Goal: Task Accomplishment & Management: Manage account settings

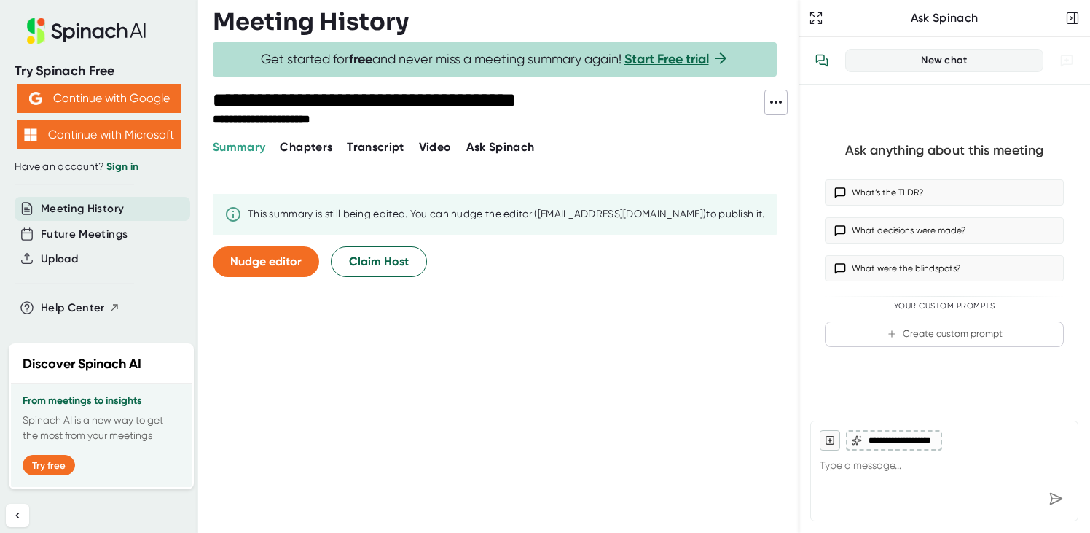
click at [732, 25] on div "Meeting History" at bounding box center [506, 21] width 586 height 29
click at [376, 137] on div "**********" at bounding box center [506, 123] width 586 height 67
click at [377, 144] on span "Transcript" at bounding box center [376, 147] width 58 height 14
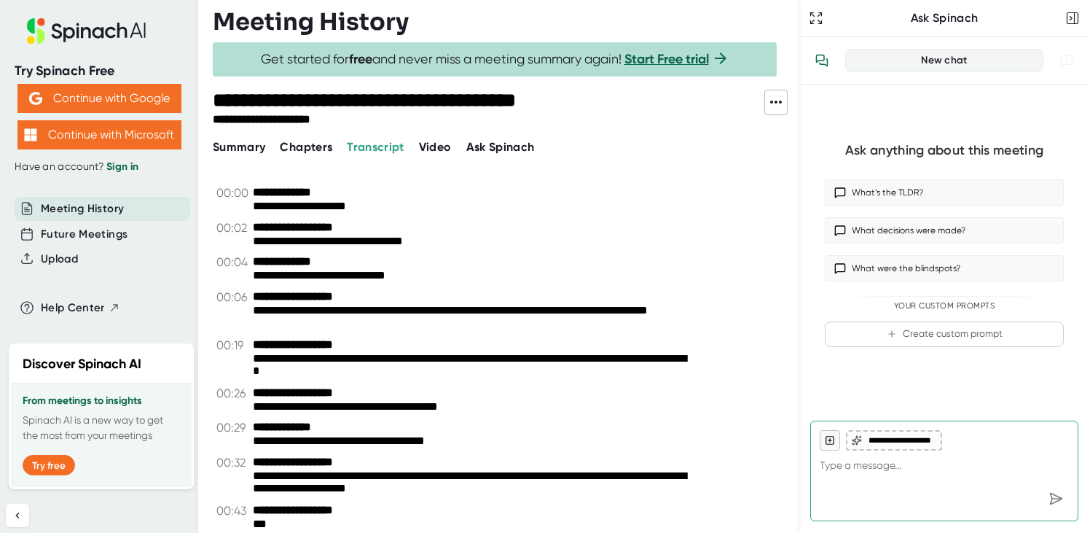
click at [245, 149] on span "Summary" at bounding box center [239, 147] width 52 height 14
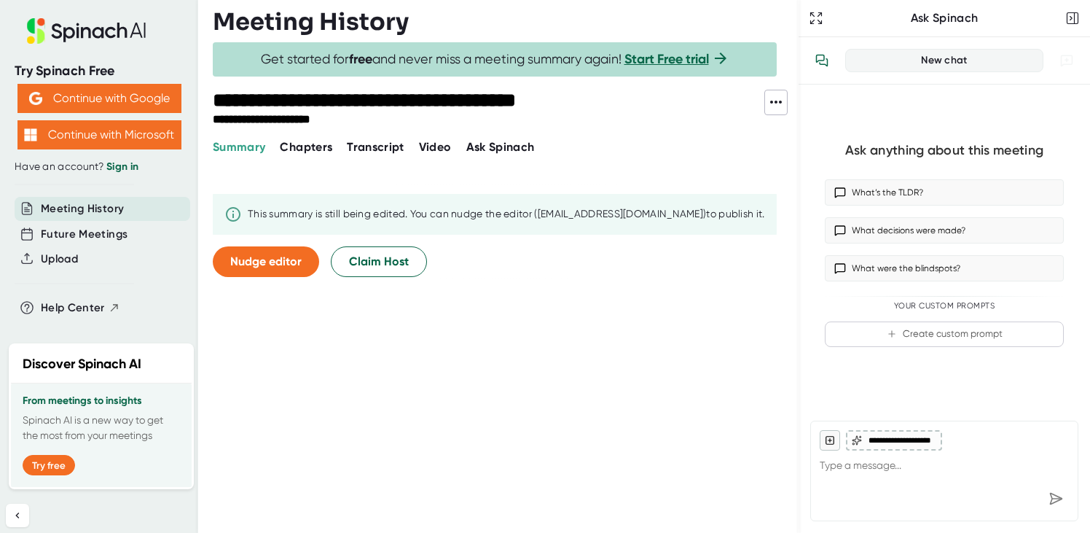
click at [438, 152] on span "Video" at bounding box center [435, 147] width 33 height 14
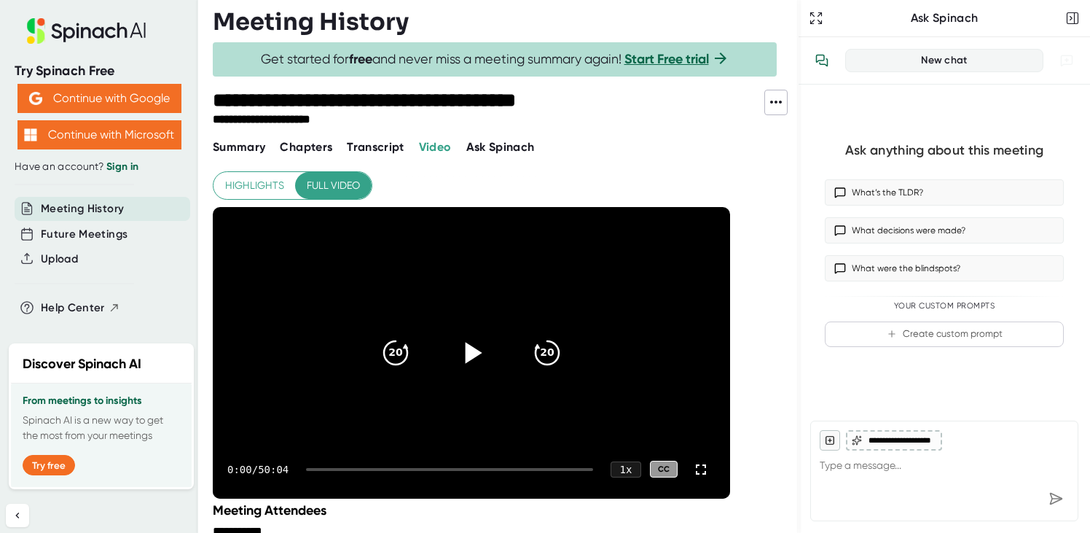
click at [474, 340] on icon at bounding box center [471, 352] width 36 height 36
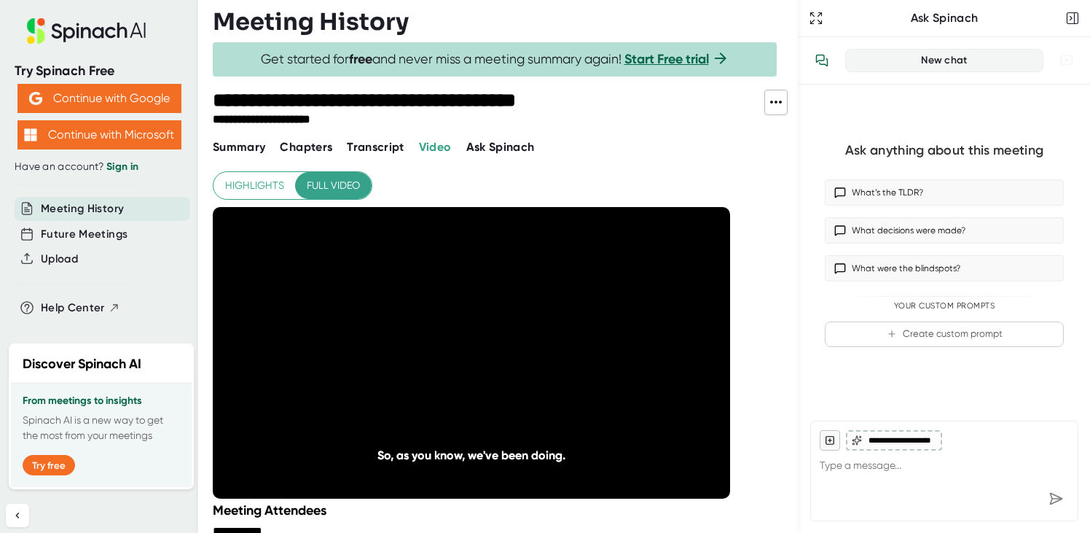
click at [371, 156] on div "**********" at bounding box center [506, 266] width 586 height 533
click at [377, 152] on span "Transcript" at bounding box center [376, 147] width 58 height 14
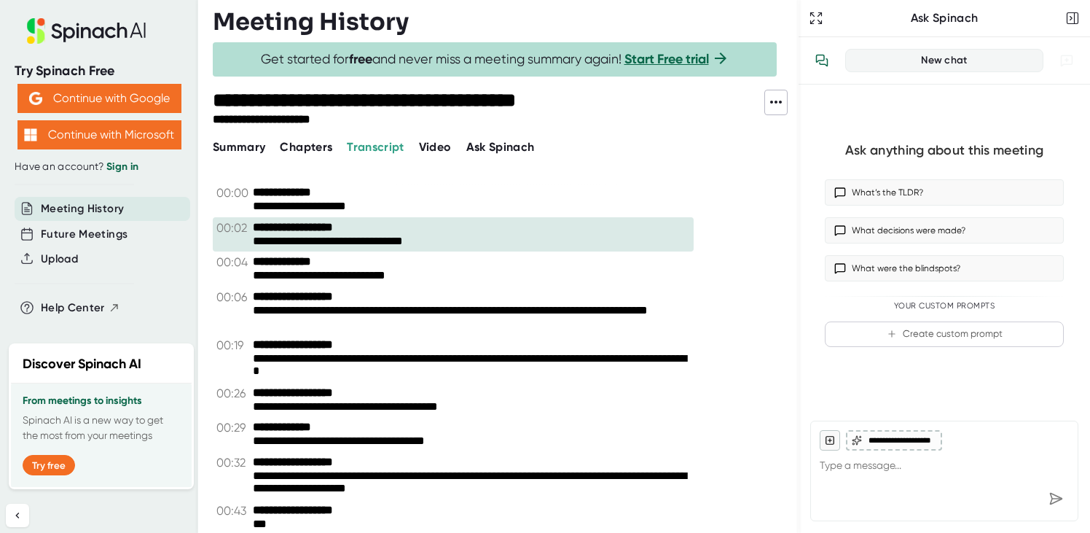
click at [777, 102] on icon at bounding box center [775, 101] width 17 height 17
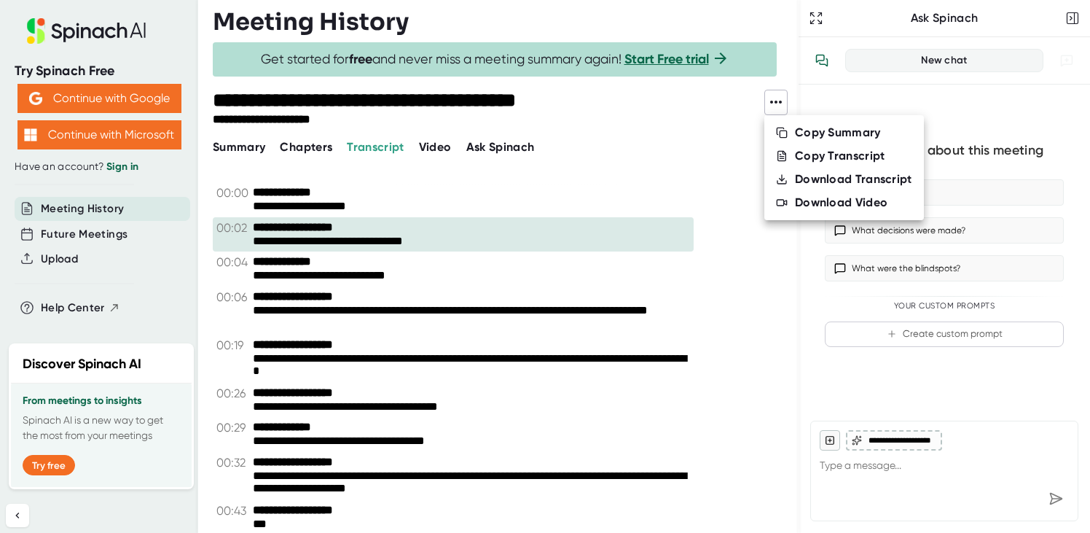
drag, startPoint x: 334, startPoint y: 146, endPoint x: 304, endPoint y: 147, distance: 29.9
click at [332, 146] on div at bounding box center [545, 266] width 1090 height 533
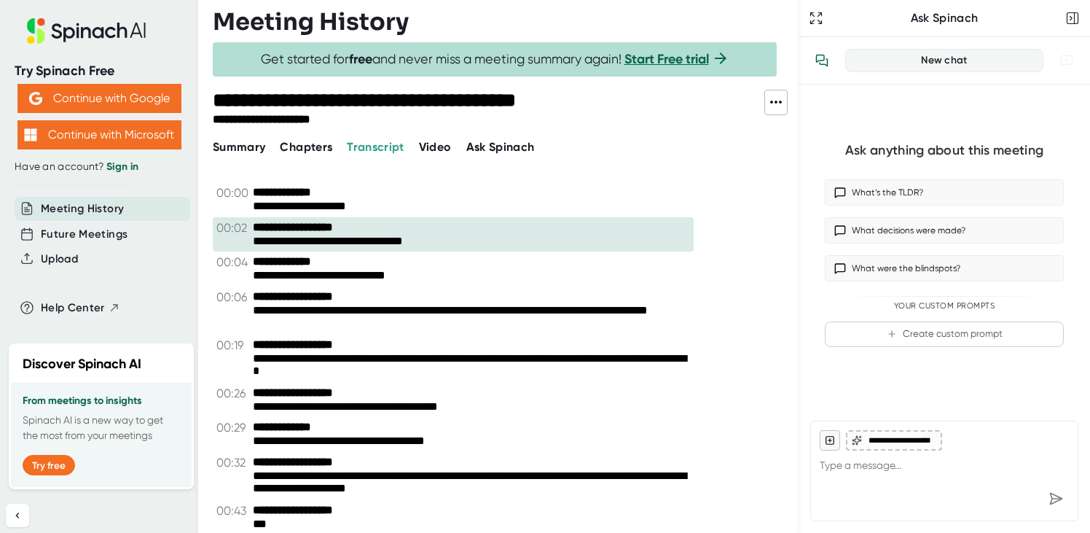
click at [251, 149] on span "Summary" at bounding box center [239, 147] width 52 height 14
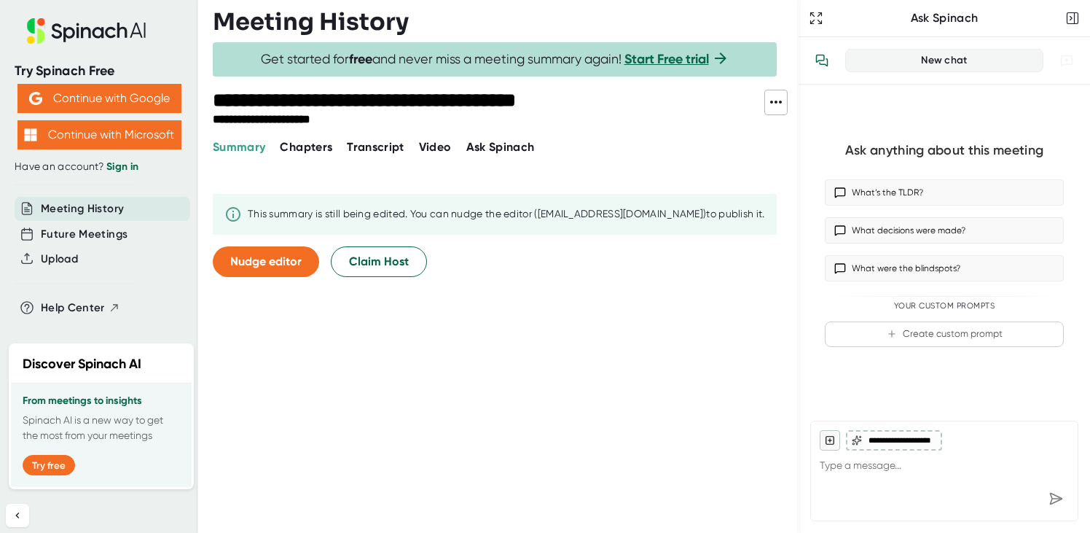
click at [323, 154] on button "Chapters" at bounding box center [306, 146] width 52 height 17
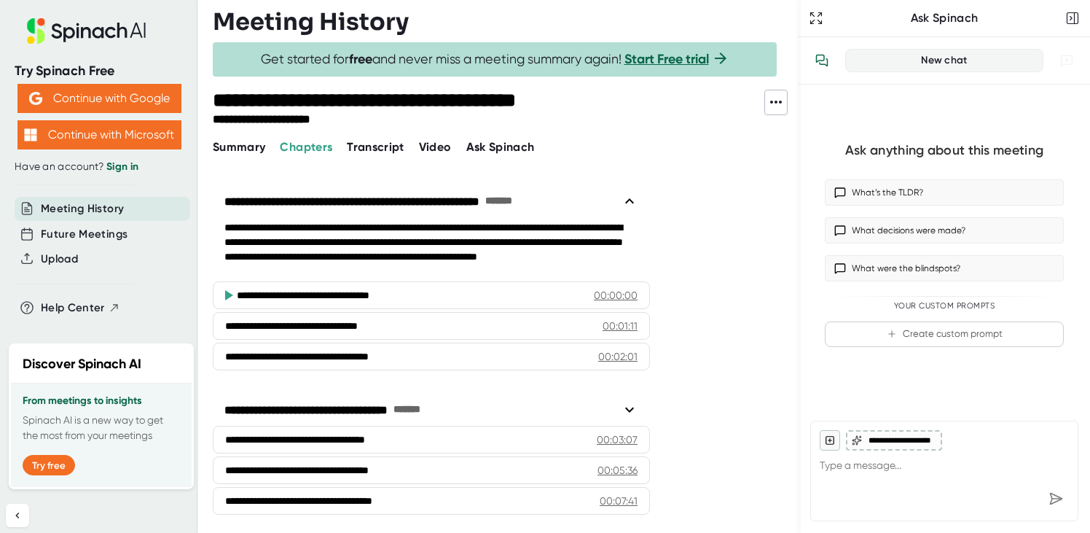
click at [367, 152] on span "Transcript" at bounding box center [376, 147] width 58 height 14
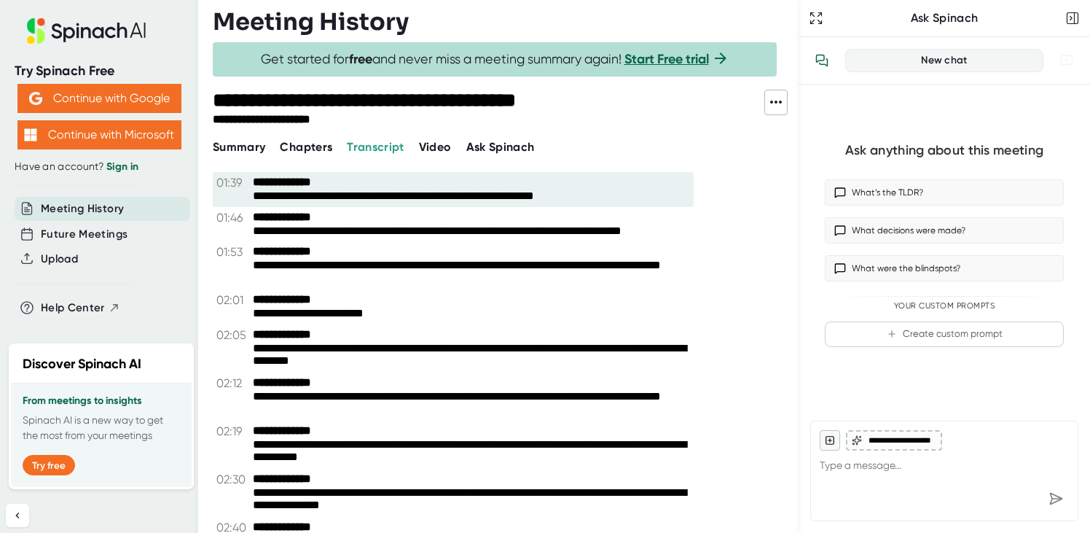
scroll to position [1037, 0]
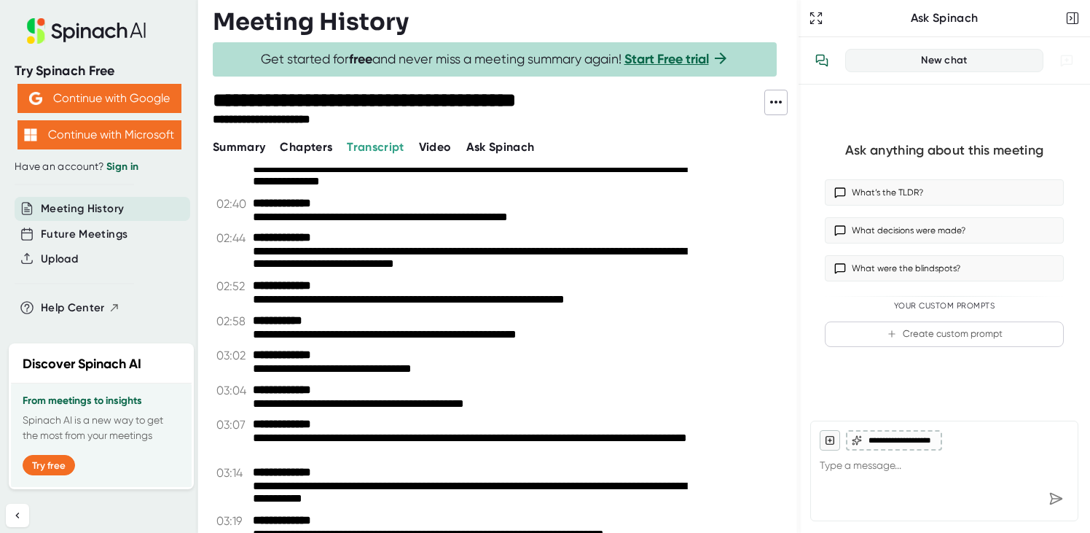
click at [764, 100] on button at bounding box center [775, 102] width 23 height 25
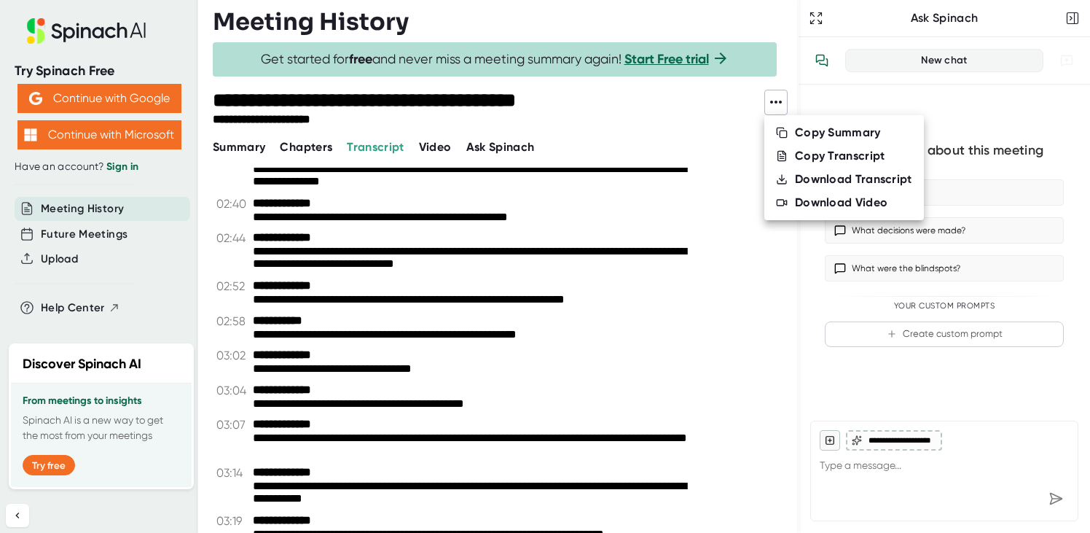
click at [886, 154] on li "Copy Transcript" at bounding box center [844, 155] width 160 height 23
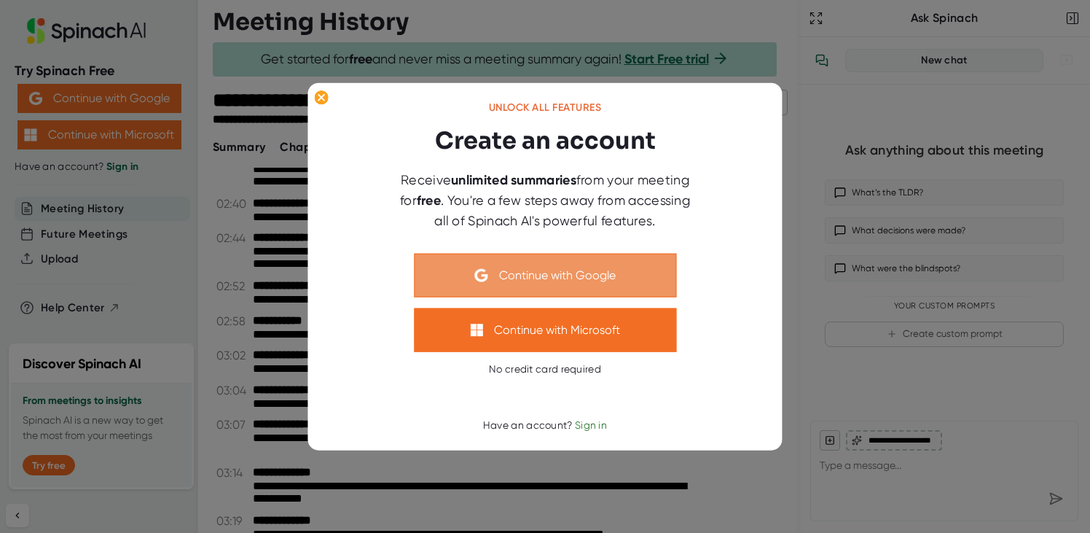
click at [594, 270] on button "Continue with Google" at bounding box center [545, 275] width 262 height 44
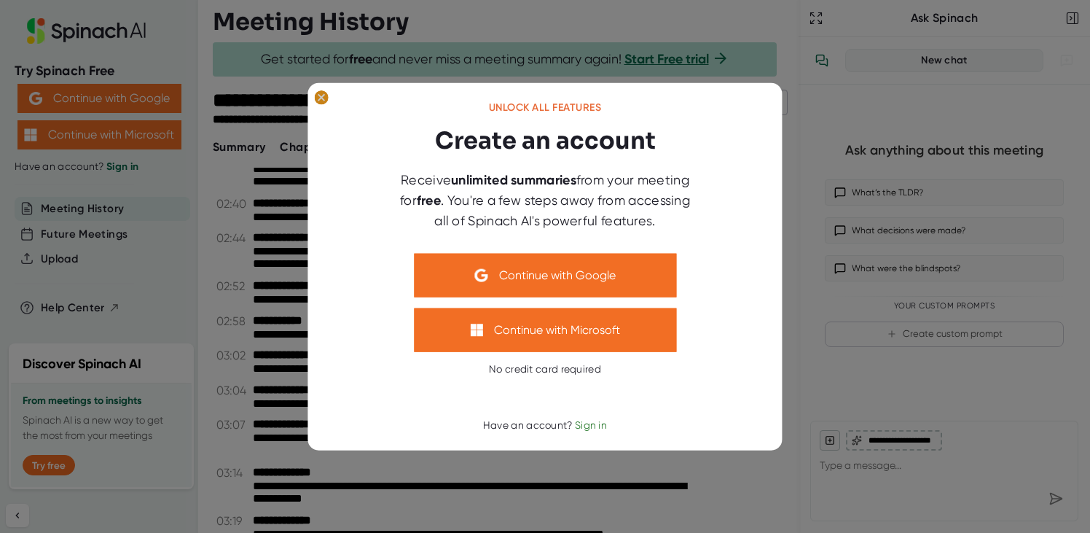
drag, startPoint x: 323, startPoint y: 99, endPoint x: 303, endPoint y: 108, distance: 22.2
click at [324, 98] on ellipse at bounding box center [321, 97] width 14 height 15
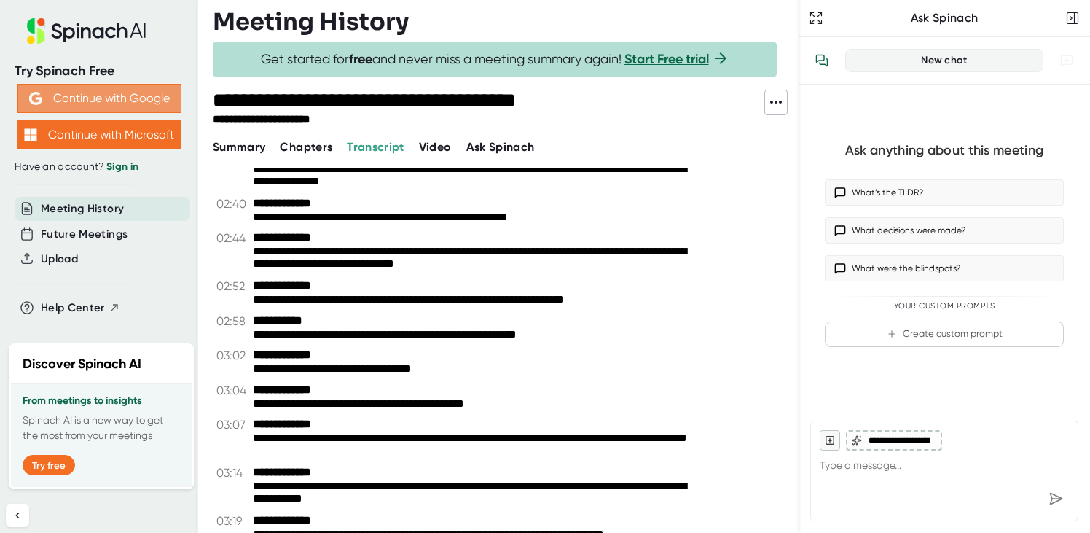
click at [119, 101] on button "Continue with Google" at bounding box center [99, 98] width 164 height 29
click at [93, 92] on button "Continue with Google" at bounding box center [99, 98] width 164 height 29
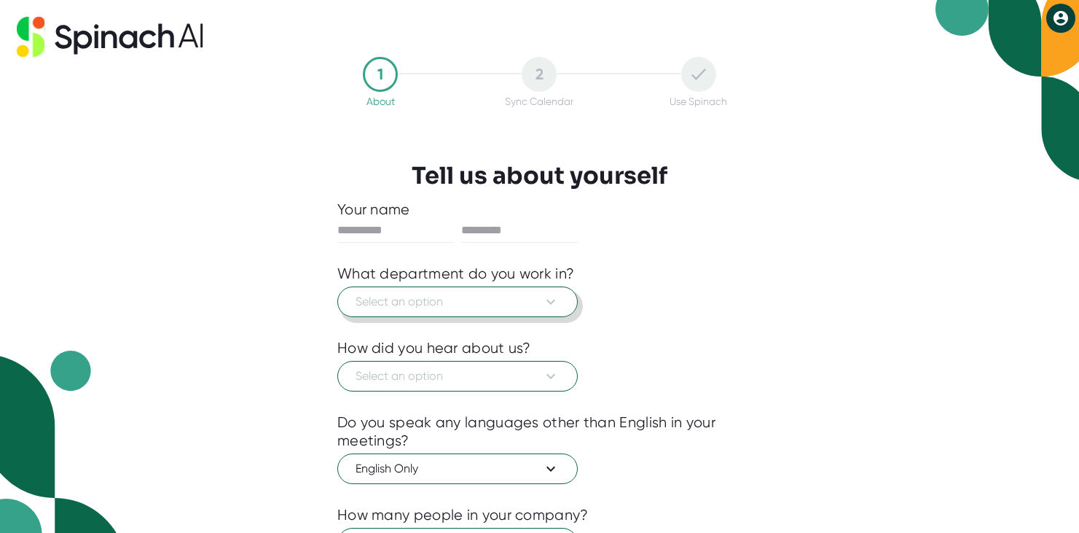
click at [528, 300] on span "Select an option" at bounding box center [458, 301] width 204 height 17
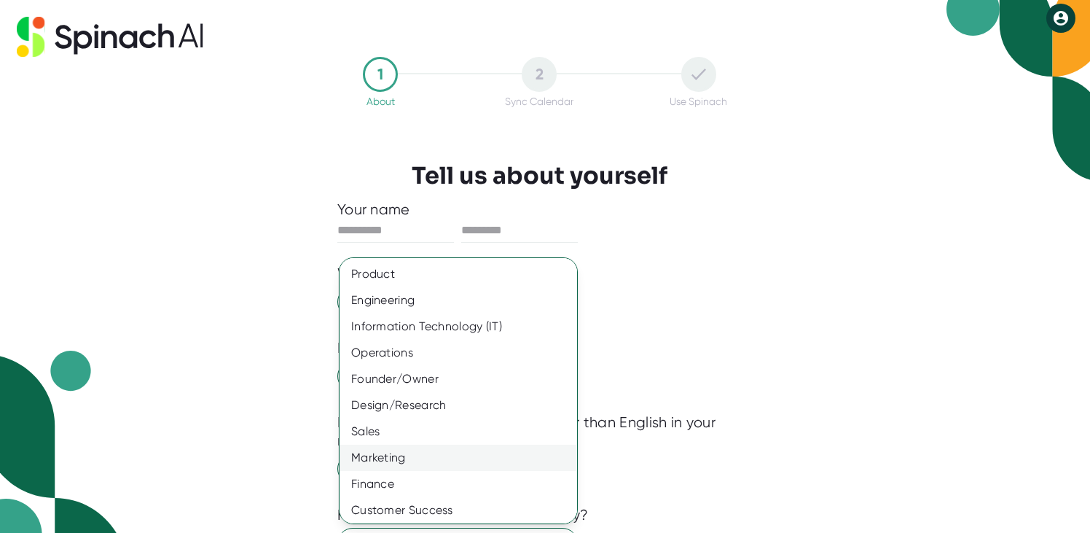
click at [465, 447] on div "Marketing" at bounding box center [464, 457] width 248 height 26
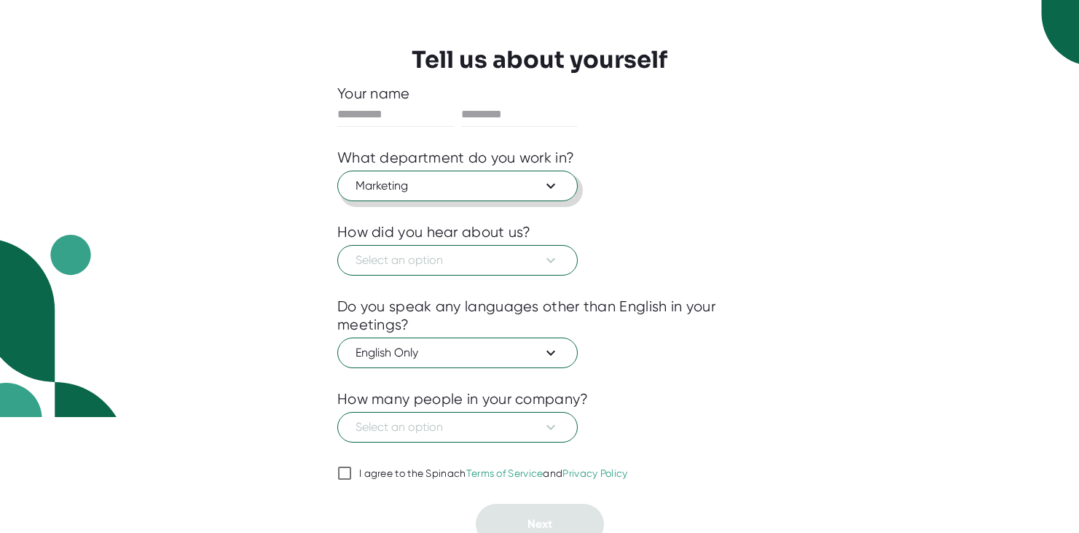
scroll to position [128, 0]
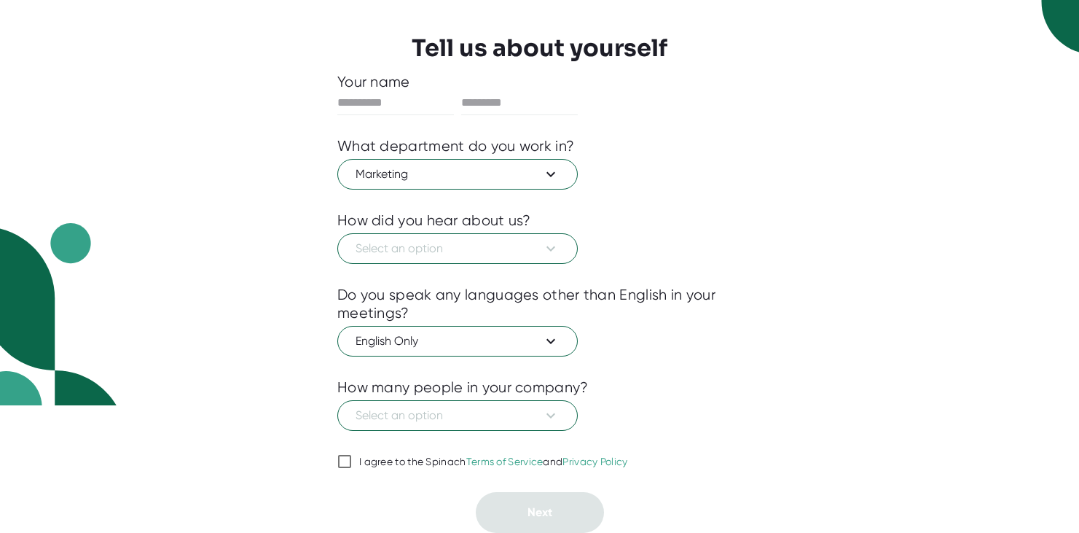
click at [442, 468] on label "I agree to the Spinach Terms of Service and Privacy Policy" at bounding box center [482, 460] width 291 height 17
click at [352, 468] on input "I agree to the Spinach Terms of Service and Privacy Policy" at bounding box center [344, 460] width 15 height 17
checkbox input "true"
click at [484, 248] on span "Select an option" at bounding box center [458, 248] width 204 height 17
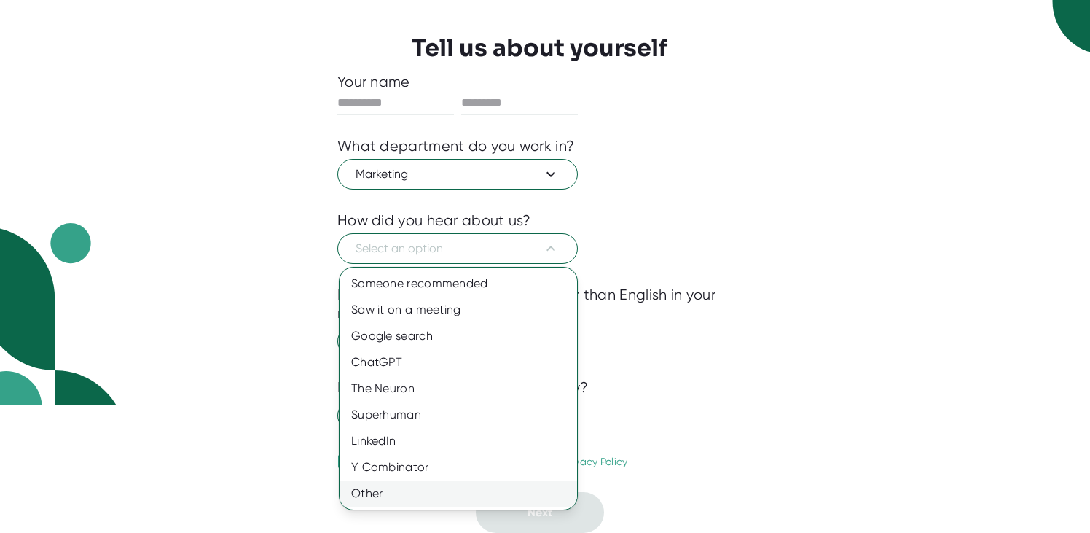
click at [433, 491] on div "Other" at bounding box center [459, 493] width 238 height 26
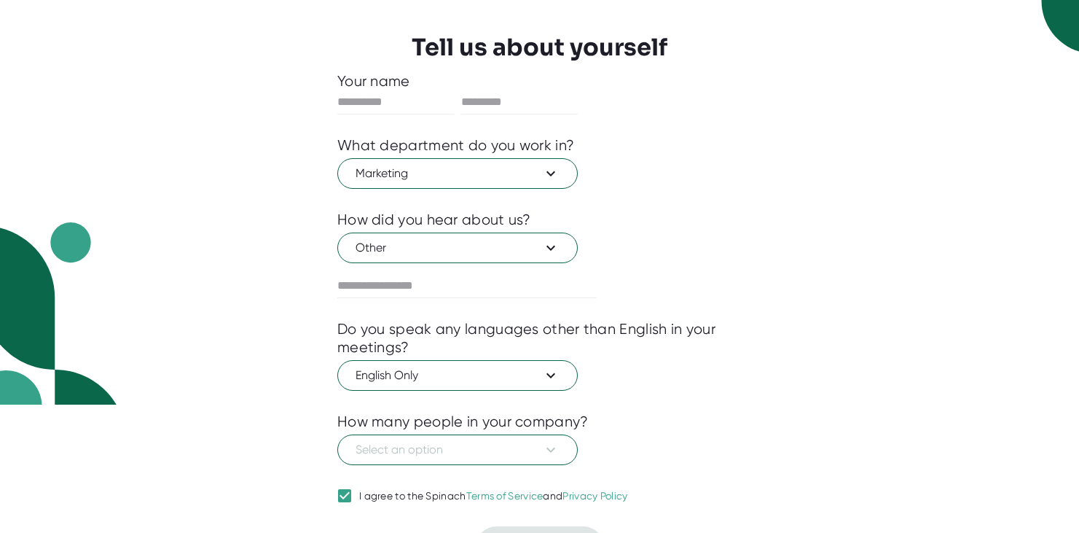
click at [455, 468] on div at bounding box center [539, 476] width 404 height 22
click at [460, 460] on button "Select an option" at bounding box center [457, 449] width 240 height 31
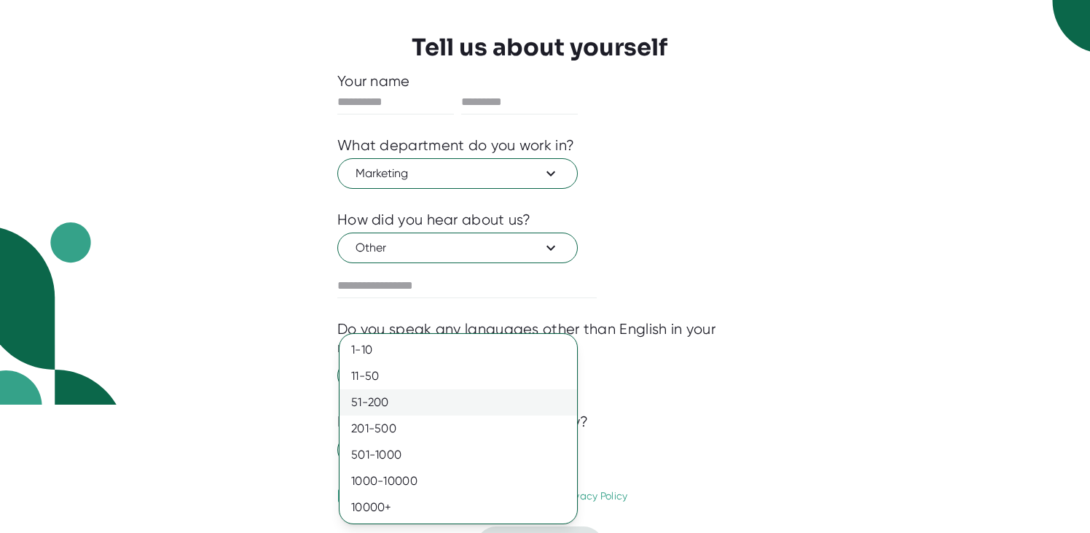
click at [428, 404] on div "51-200" at bounding box center [459, 402] width 238 height 26
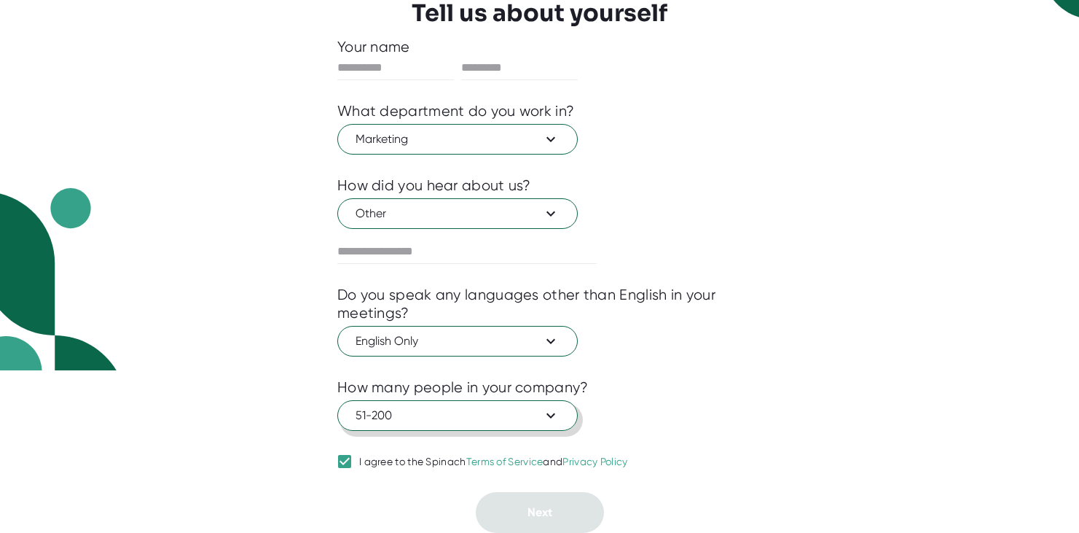
scroll to position [35, 0]
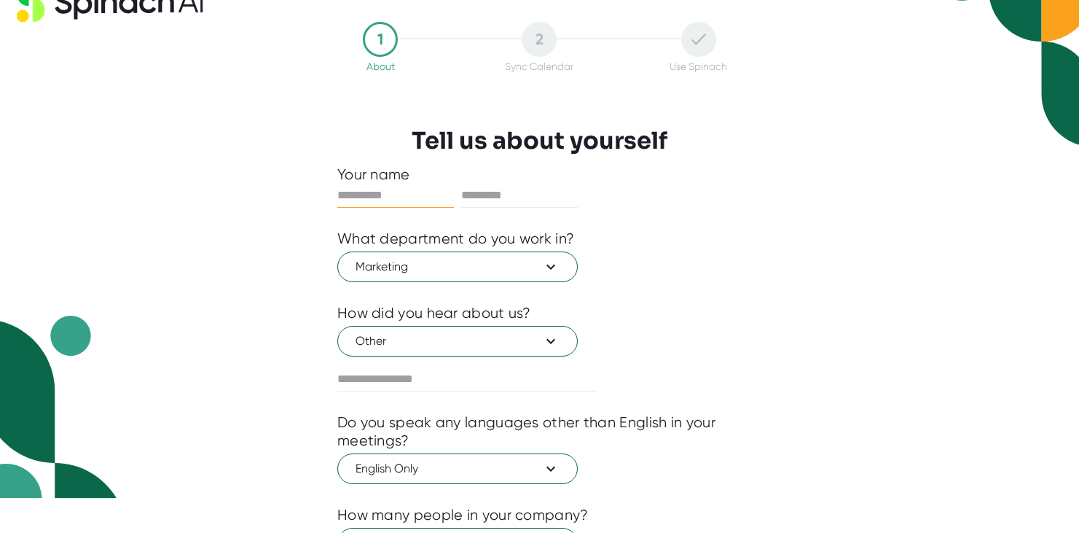
click at [380, 200] on input "text" at bounding box center [395, 195] width 117 height 23
type input "*****"
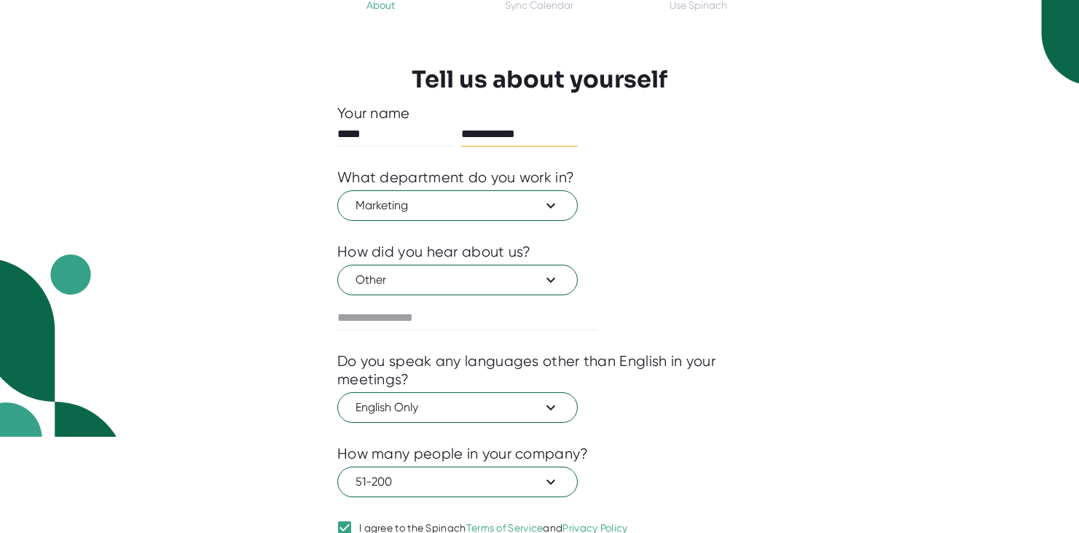
scroll to position [163, 0]
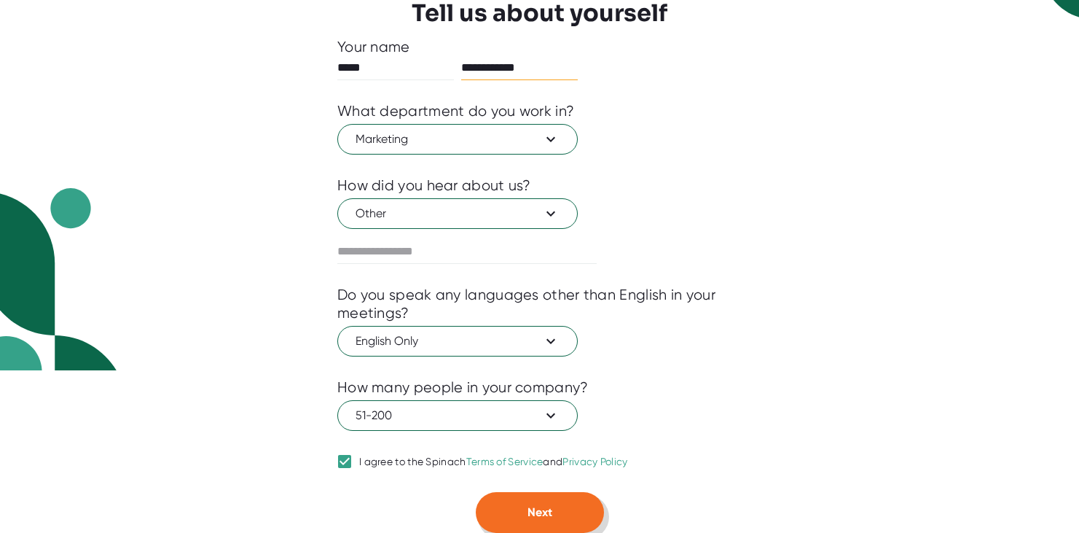
type input "**********"
click at [549, 511] on span "Next" at bounding box center [539, 512] width 25 height 14
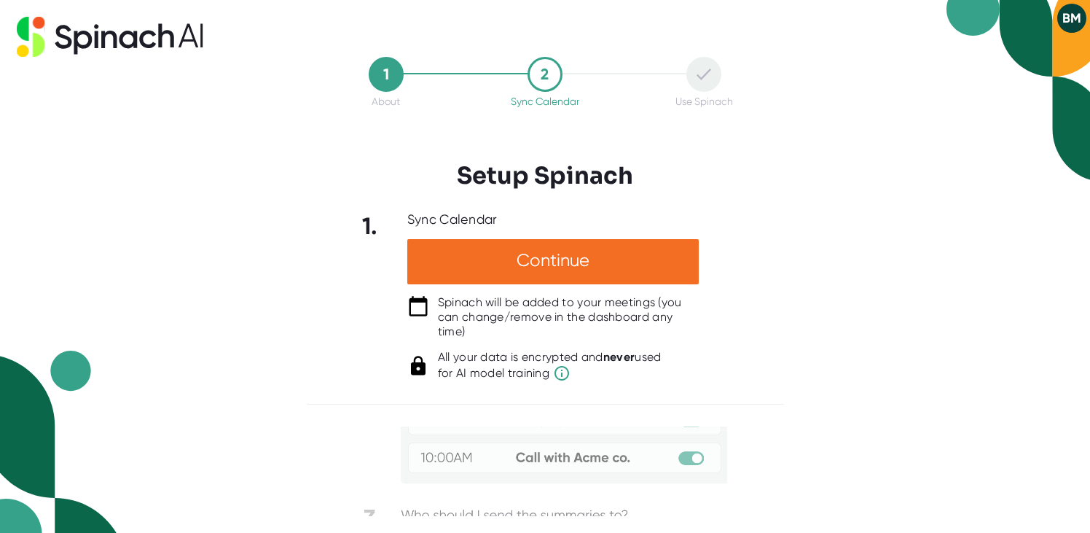
scroll to position [208, 0]
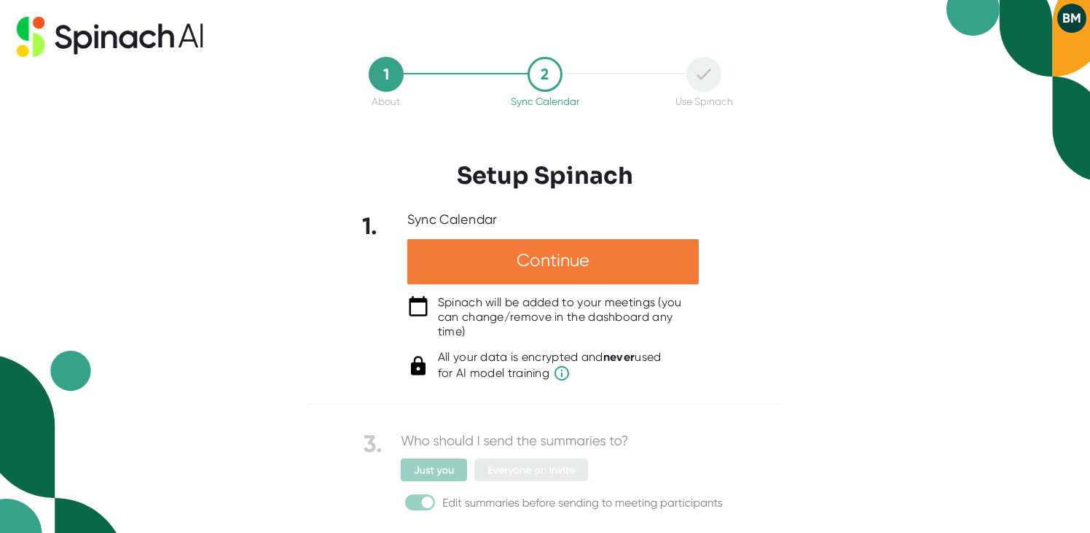
click at [599, 259] on div "Continue" at bounding box center [552, 261] width 291 height 45
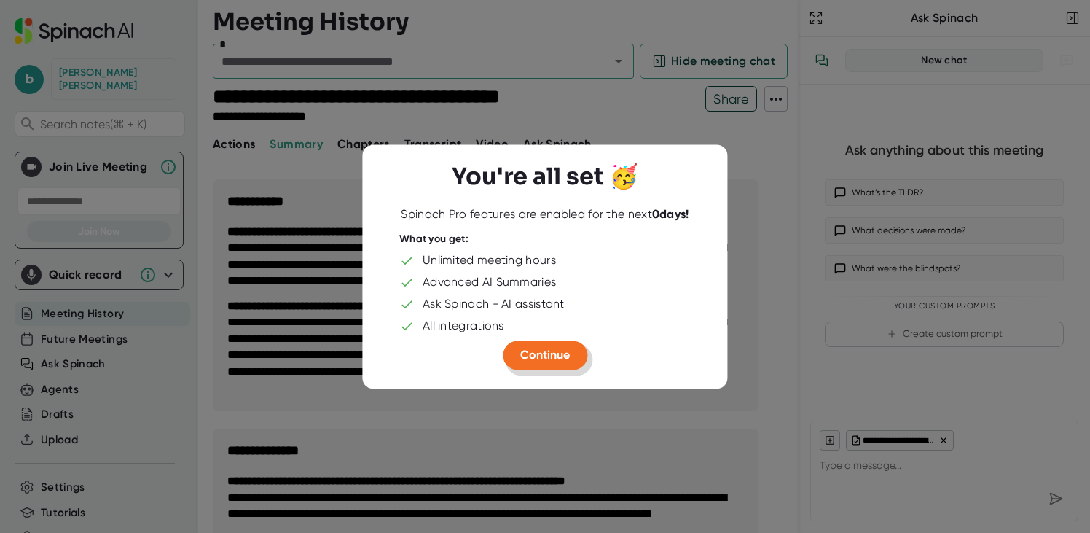
click at [558, 361] on span "Continue" at bounding box center [545, 355] width 50 height 14
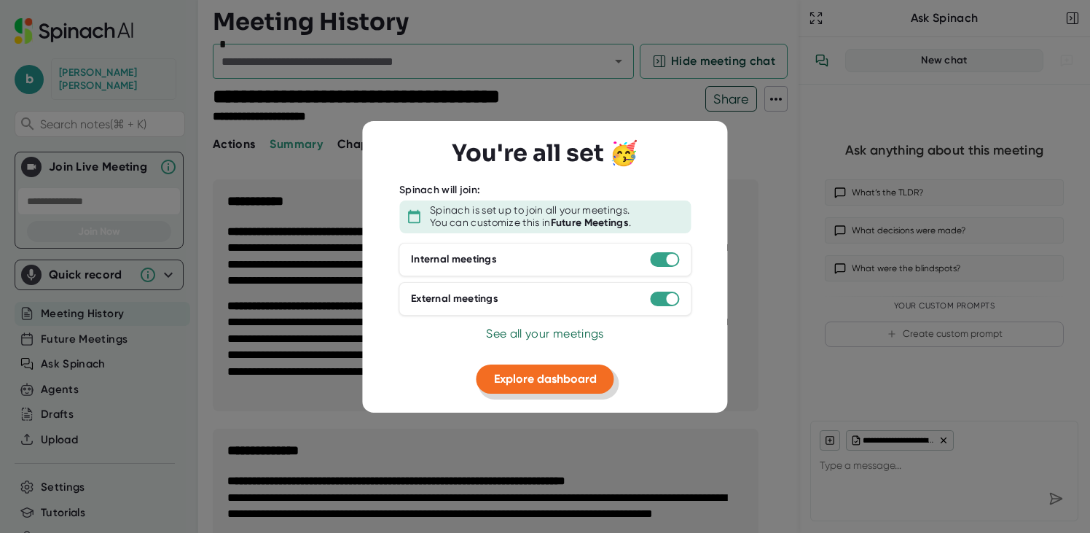
click at [562, 373] on span "Explore dashboard" at bounding box center [545, 379] width 103 height 14
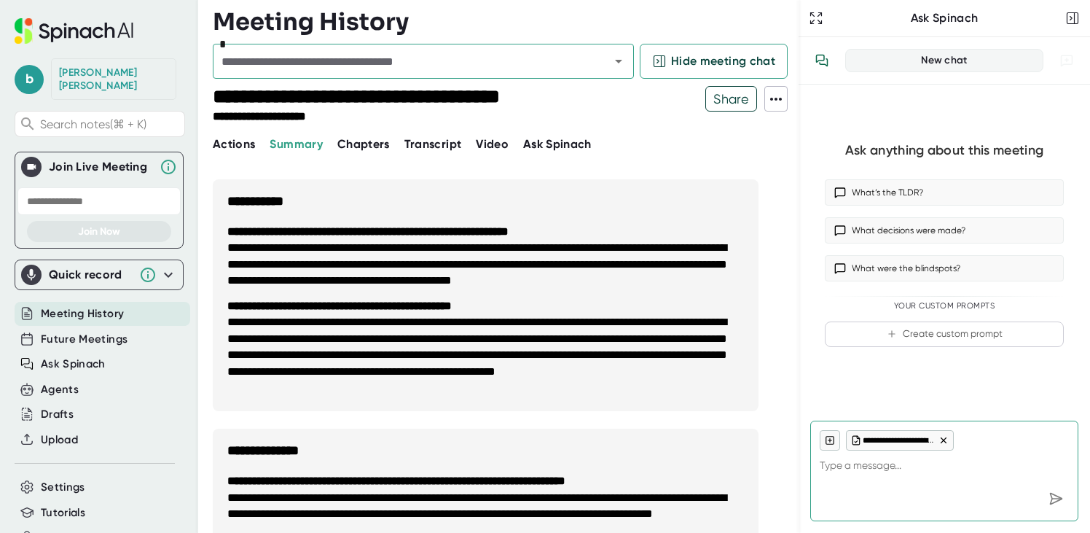
type textarea "x"
